Goal: Browse casually

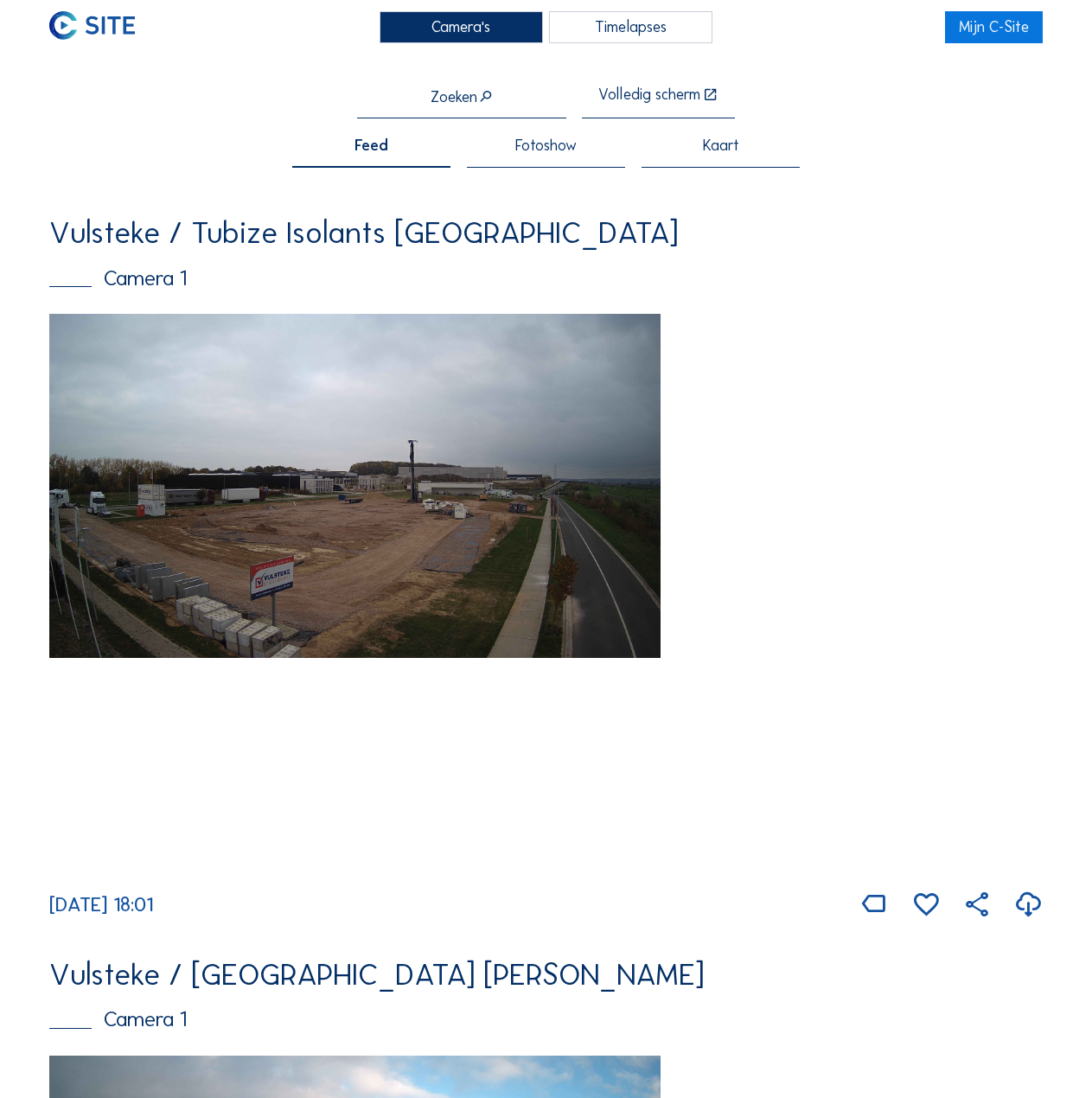
click at [701, 433] on img at bounding box center [546, 593] width 994 height 559
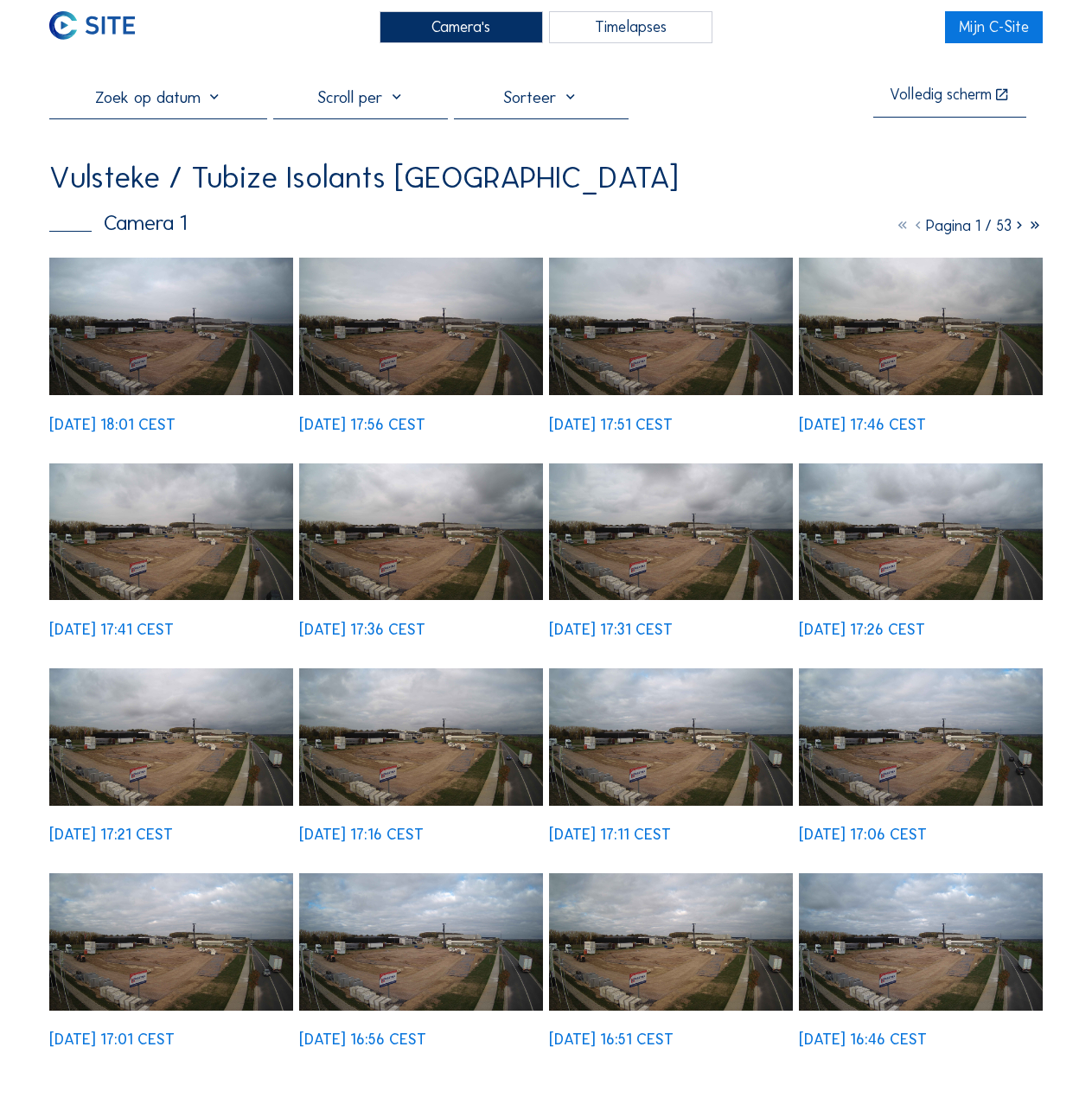
click at [276, 384] on img at bounding box center [171, 325] width 244 height 137
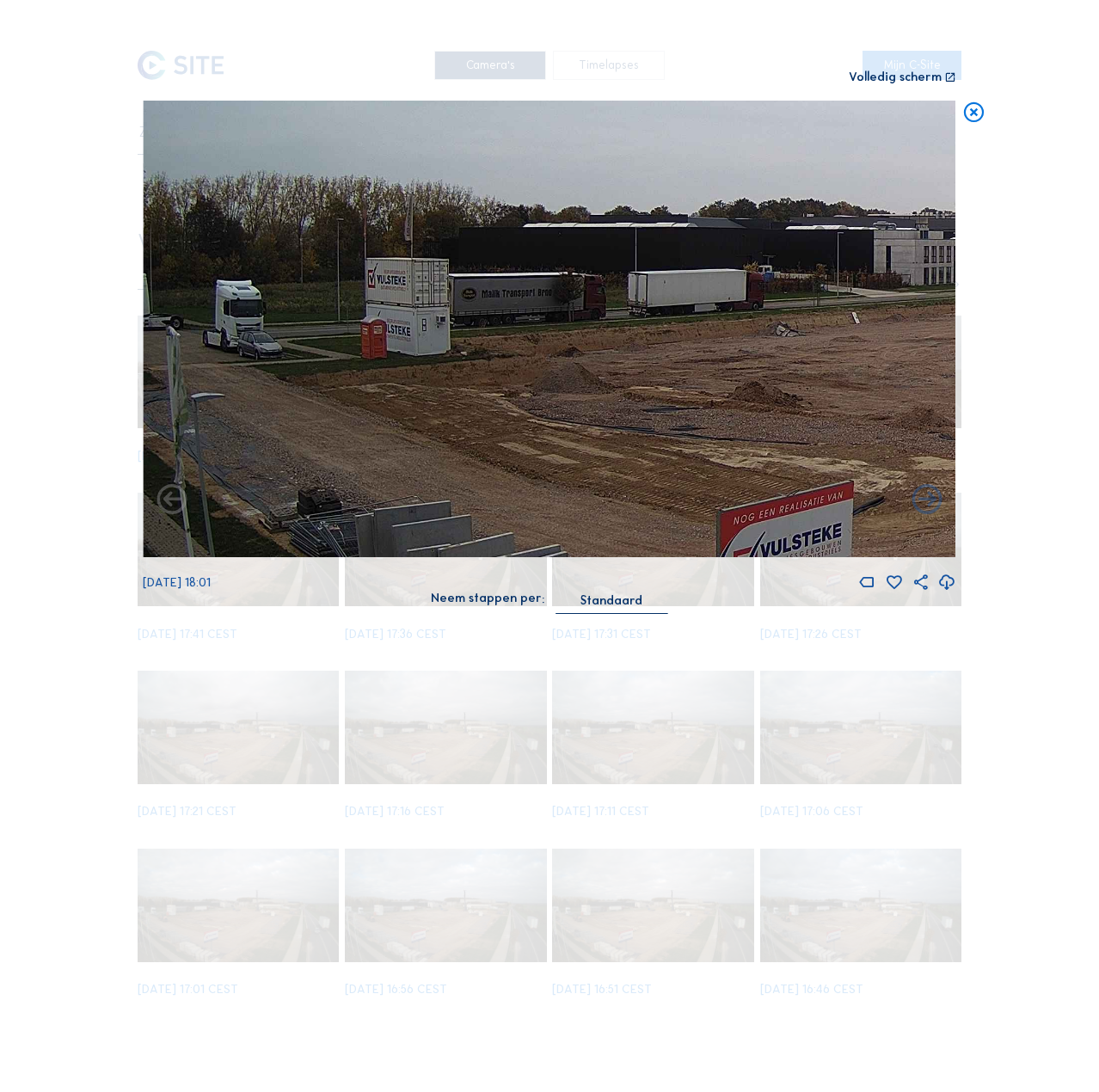
drag, startPoint x: 279, startPoint y: 244, endPoint x: 779, endPoint y: 406, distance: 525.6
click at [779, 406] on img at bounding box center [549, 329] width 813 height 457
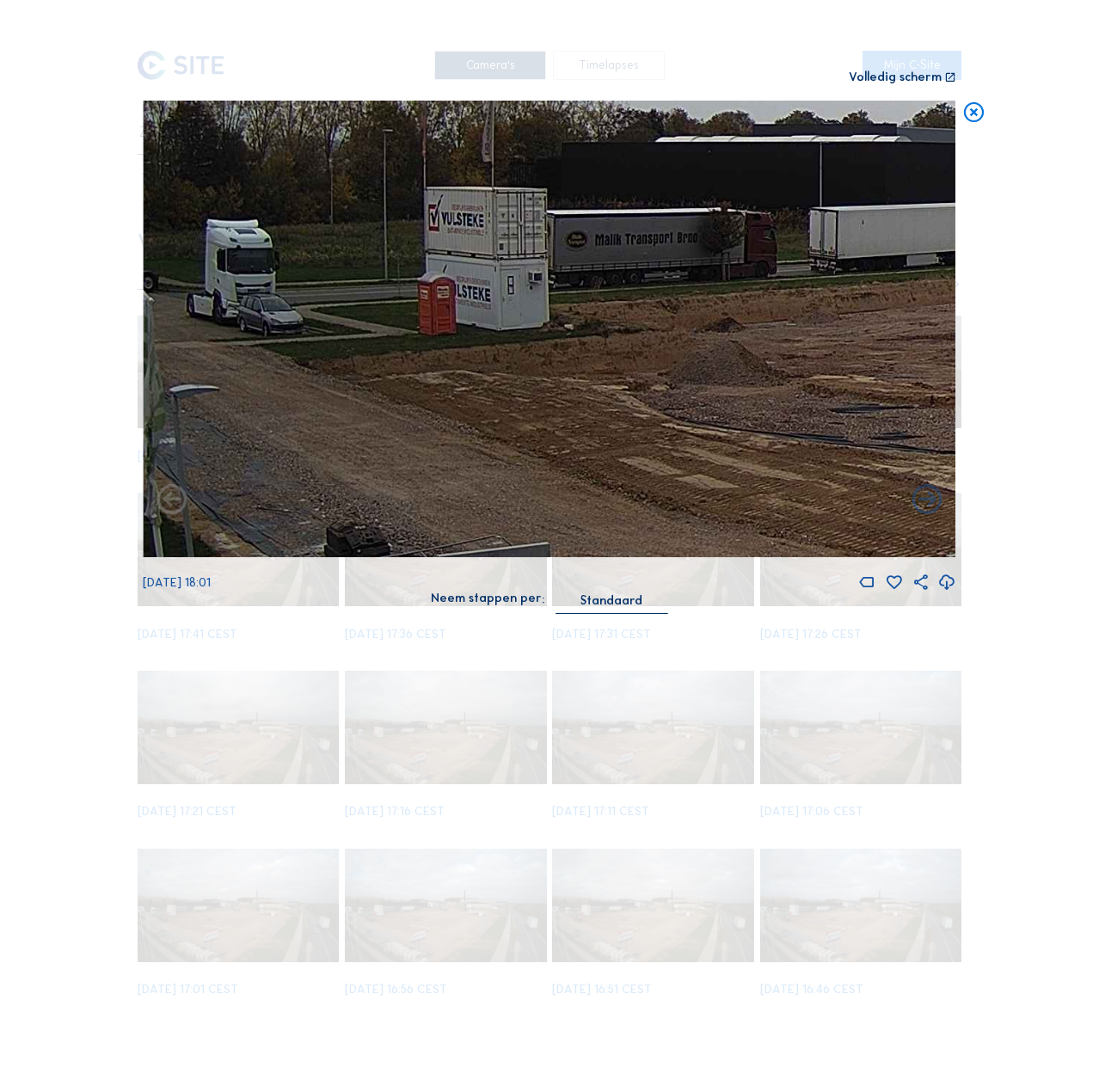
drag, startPoint x: 421, startPoint y: 337, endPoint x: 460, endPoint y: 305, distance: 50.4
click at [461, 305] on img at bounding box center [549, 329] width 813 height 457
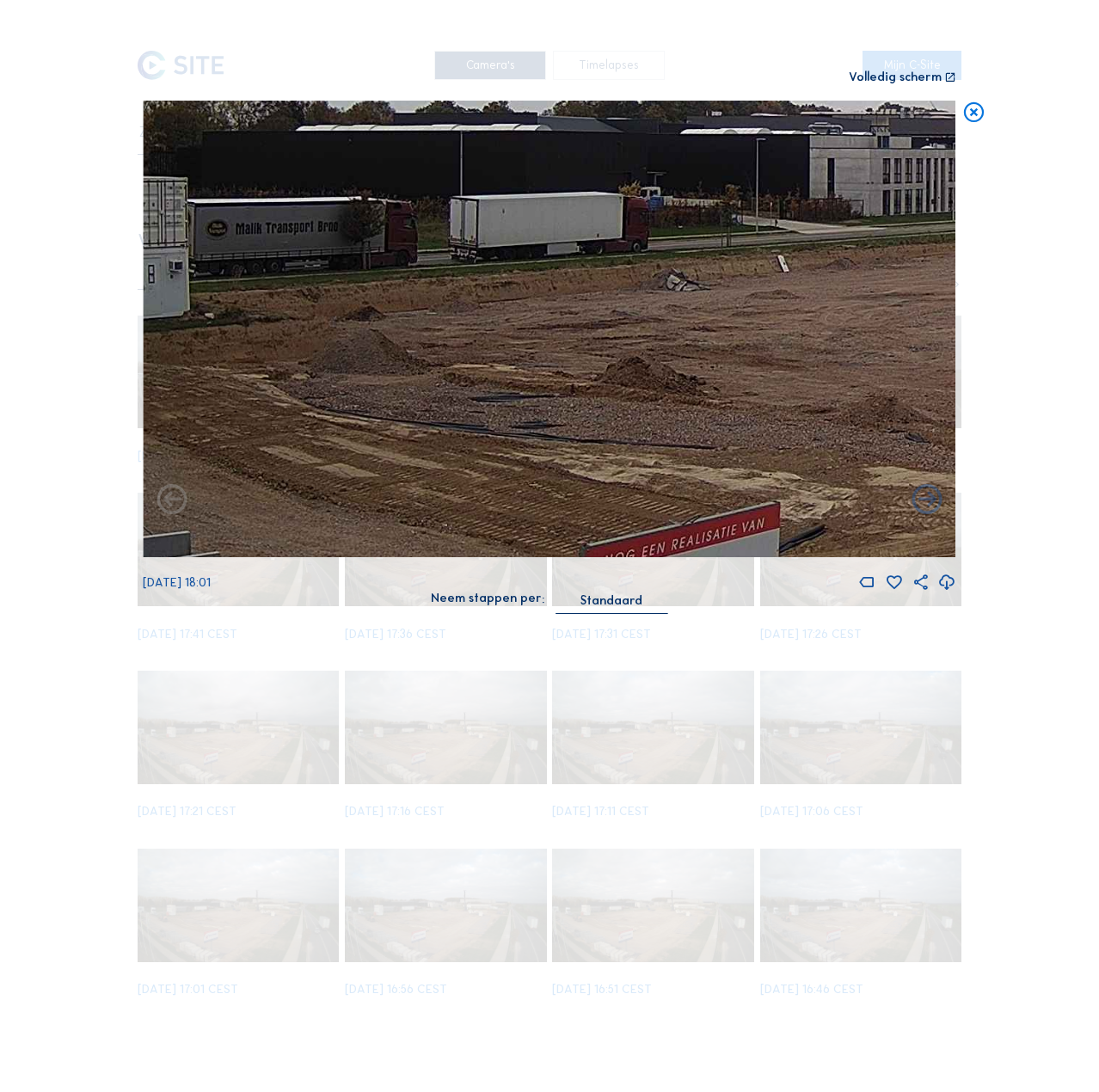
drag, startPoint x: 607, startPoint y: 309, endPoint x: 485, endPoint y: 301, distance: 122.3
click at [531, 306] on img at bounding box center [549, 329] width 813 height 457
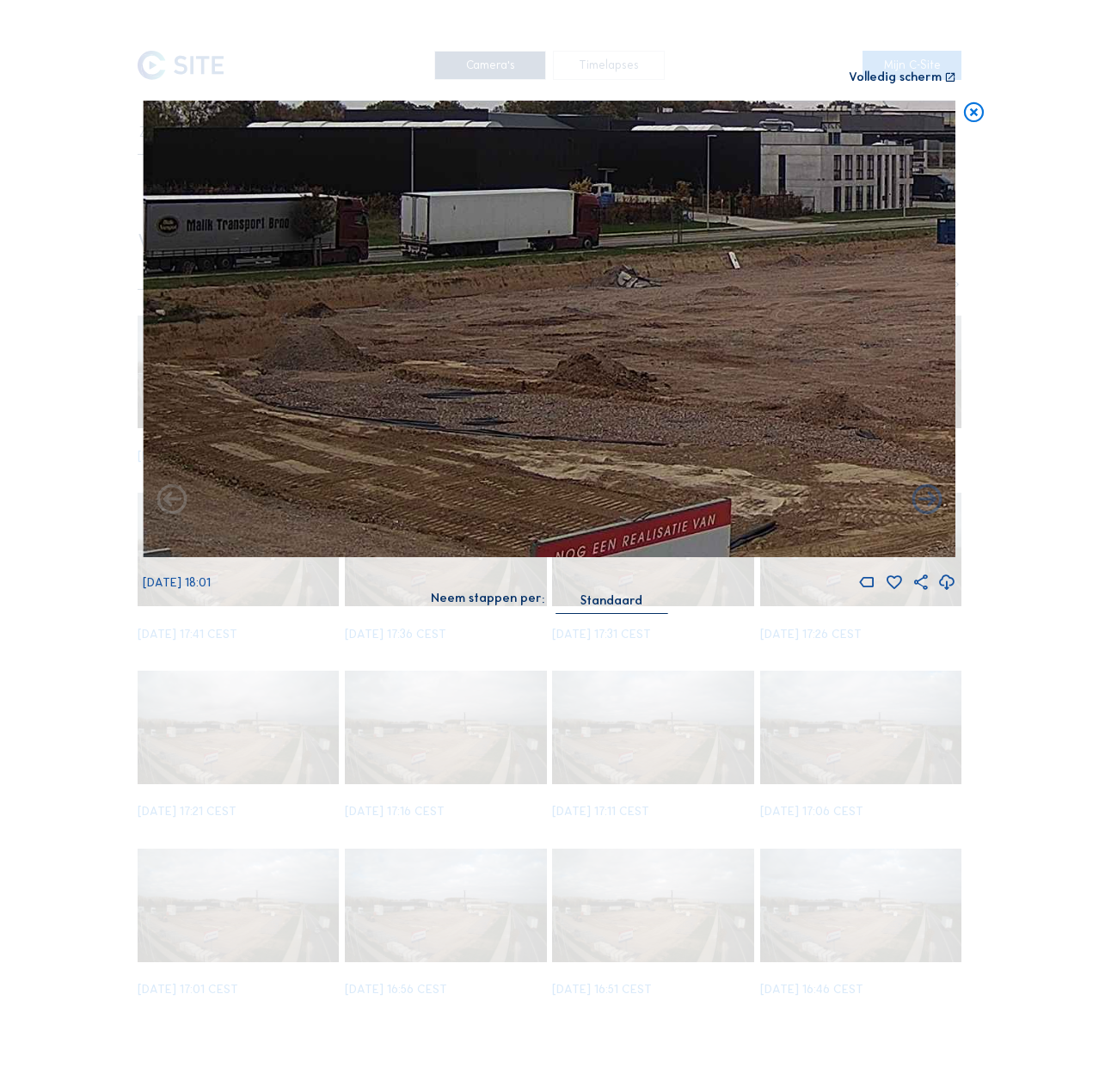
drag, startPoint x: 492, startPoint y: 297, endPoint x: 434, endPoint y: 297, distance: 58.0
click at [478, 297] on img at bounding box center [549, 329] width 813 height 457
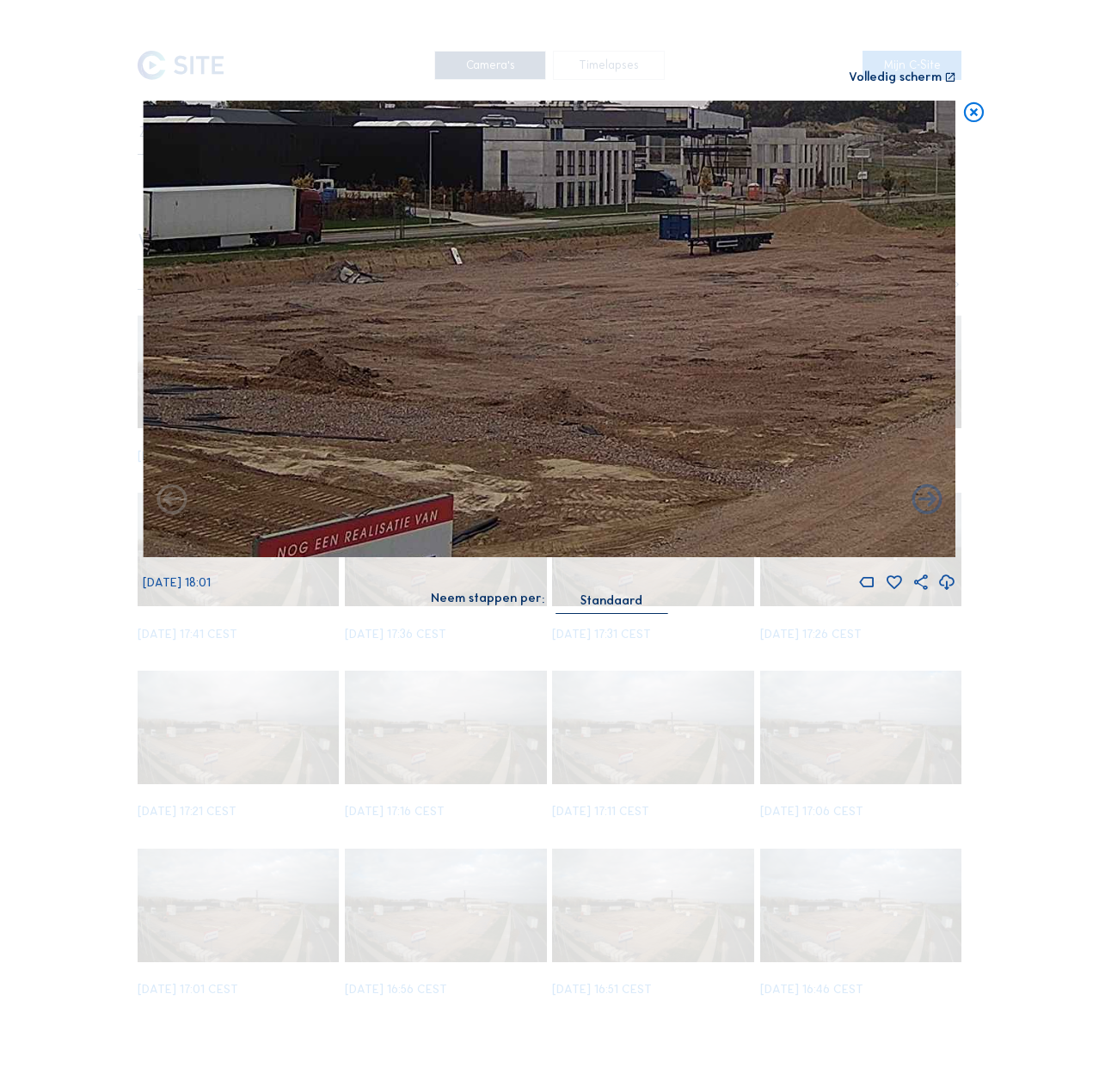
drag, startPoint x: 712, startPoint y: 302, endPoint x: 572, endPoint y: 384, distance: 162.2
click at [574, 384] on img at bounding box center [549, 329] width 813 height 457
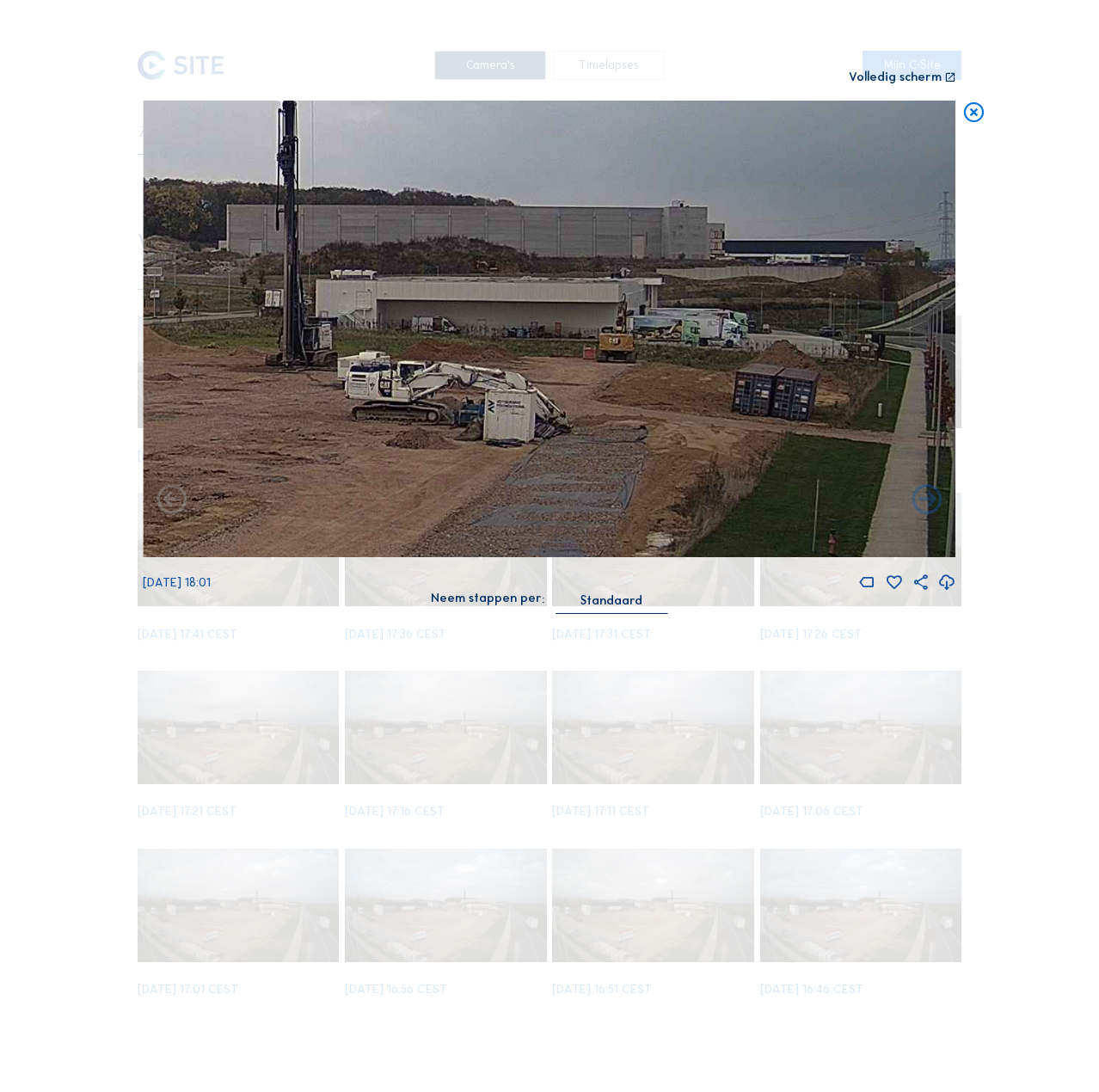
drag, startPoint x: 794, startPoint y: 332, endPoint x: 283, endPoint y: 364, distance: 512.0
click at [223, 368] on img at bounding box center [549, 329] width 813 height 457
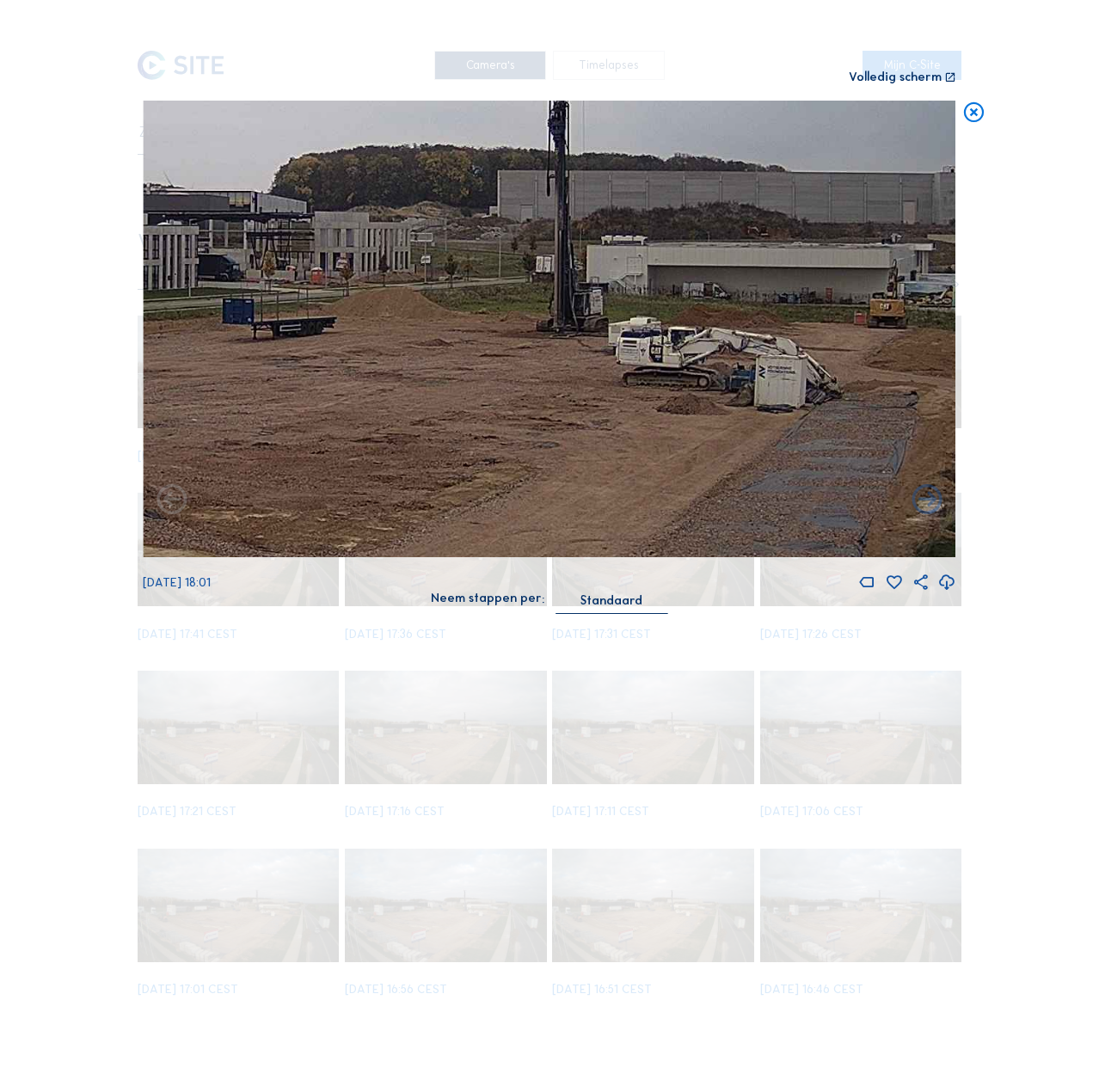
drag, startPoint x: 527, startPoint y: 385, endPoint x: 831, endPoint y: 355, distance: 305.5
click at [831, 352] on img at bounding box center [549, 329] width 813 height 457
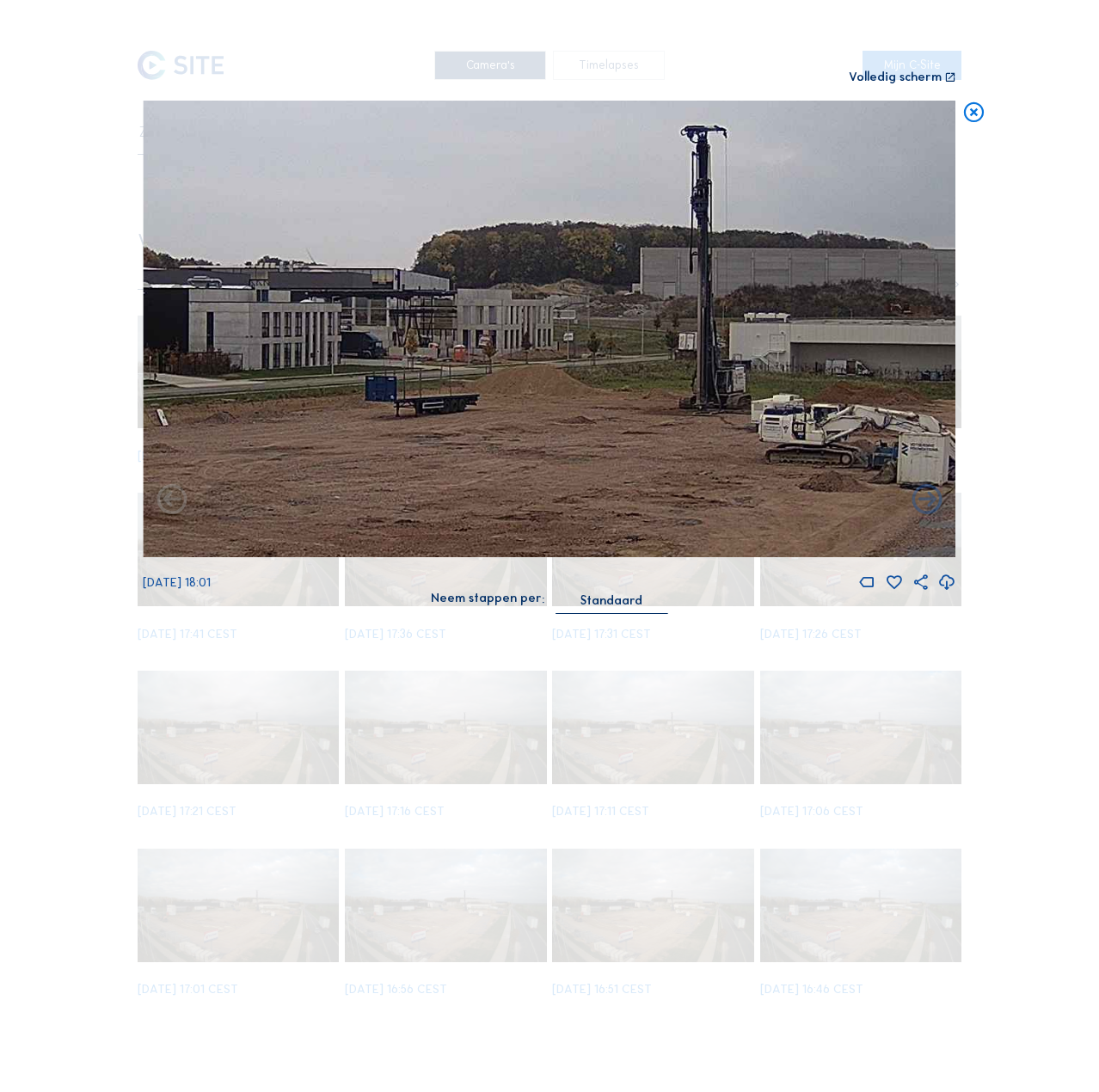
drag, startPoint x: 615, startPoint y: 316, endPoint x: 758, endPoint y: 393, distance: 162.4
click at [758, 393] on img at bounding box center [549, 329] width 813 height 457
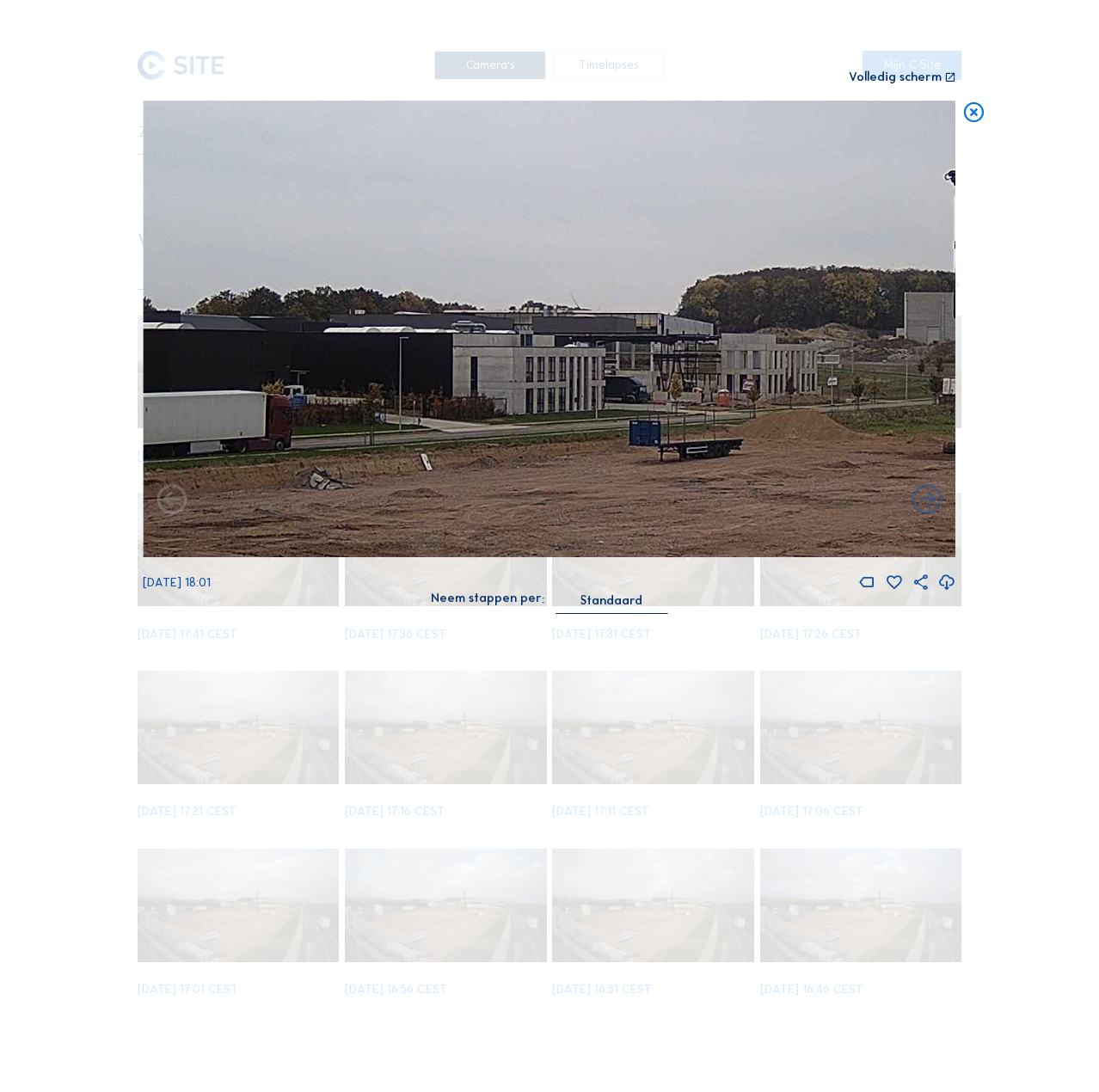
drag, startPoint x: 630, startPoint y: 370, endPoint x: 893, endPoint y: 414, distance: 266.7
click at [893, 414] on img at bounding box center [549, 329] width 813 height 457
click at [983, 100] on icon at bounding box center [972, 112] width 24 height 24
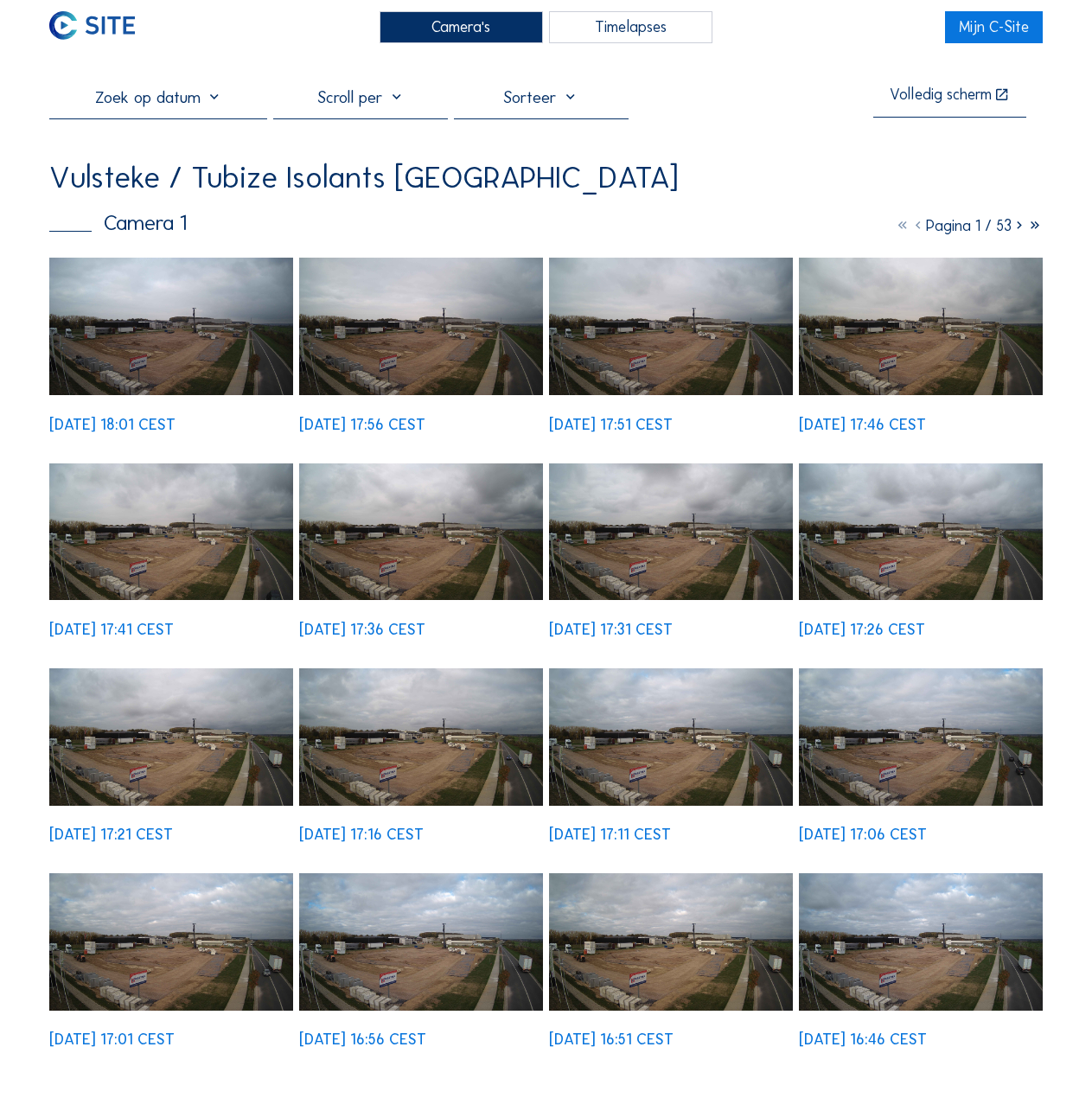
click at [135, 40] on img at bounding box center [92, 25] width 85 height 28
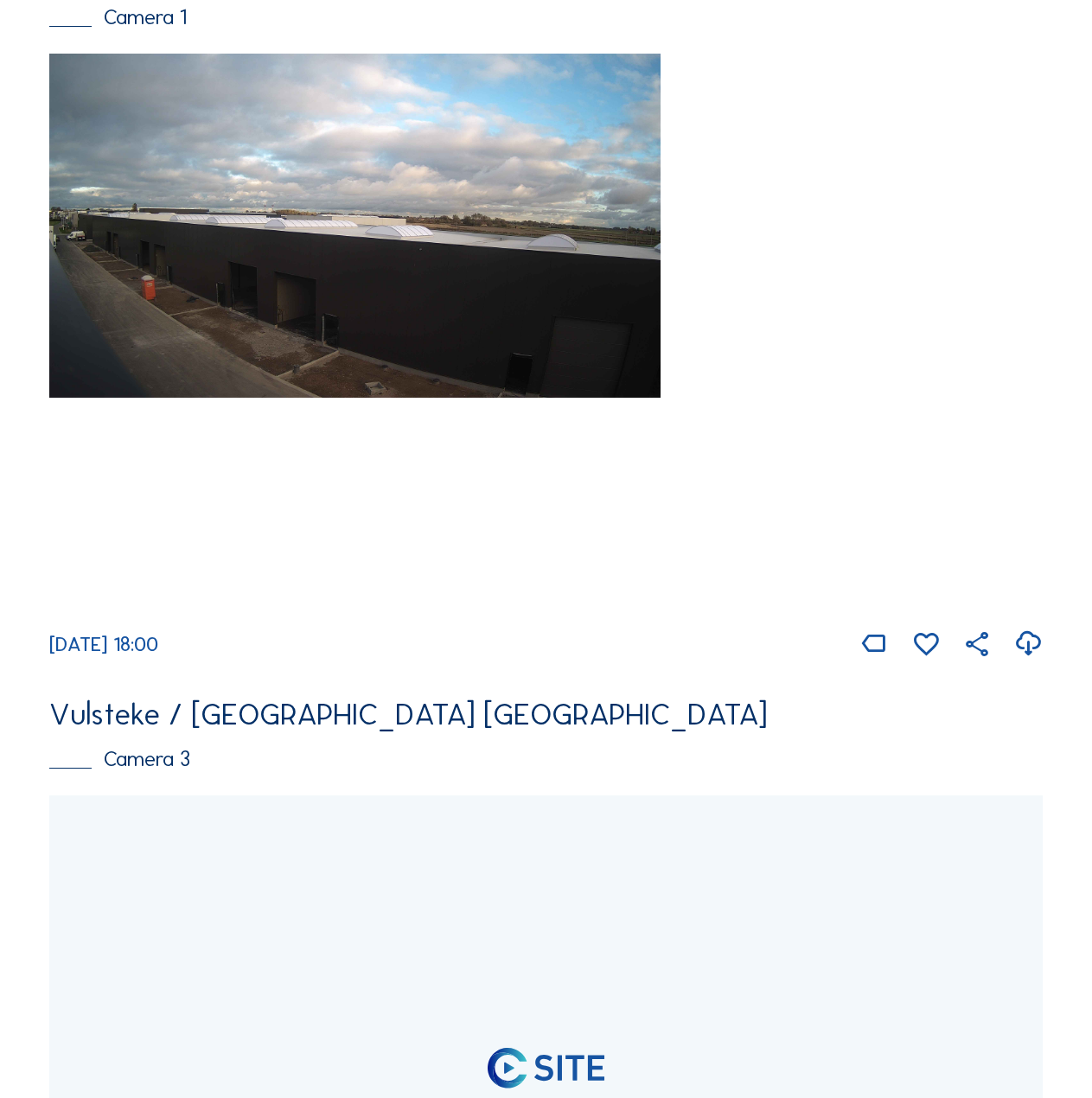
scroll to position [1211, 0]
